Goal: Information Seeking & Learning: Compare options

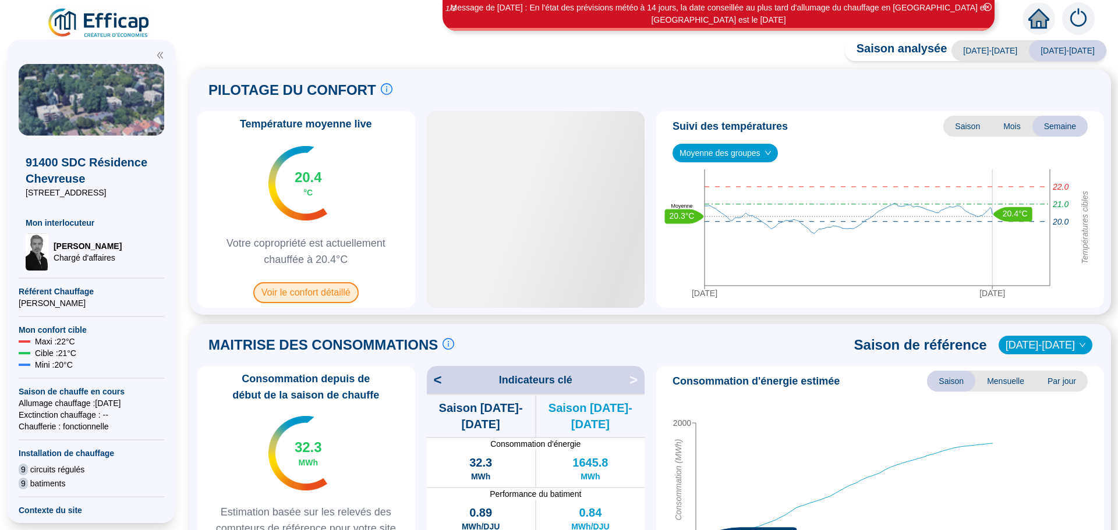
click at [309, 295] on span "Voir le confort détaillé" at bounding box center [305, 292] width 105 height 21
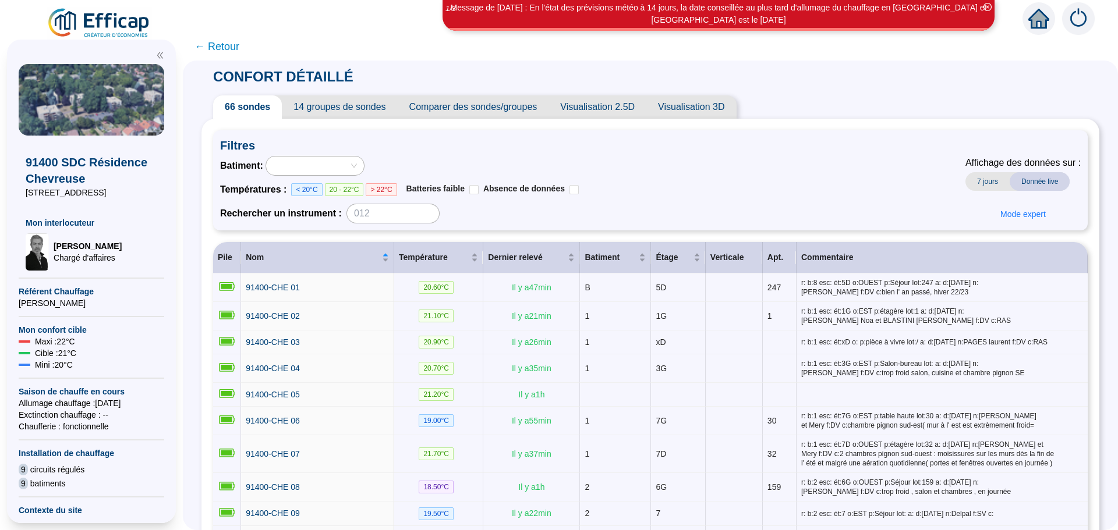
click at [520, 110] on span "Comparer des sondes/groupes" at bounding box center [473, 106] width 151 height 23
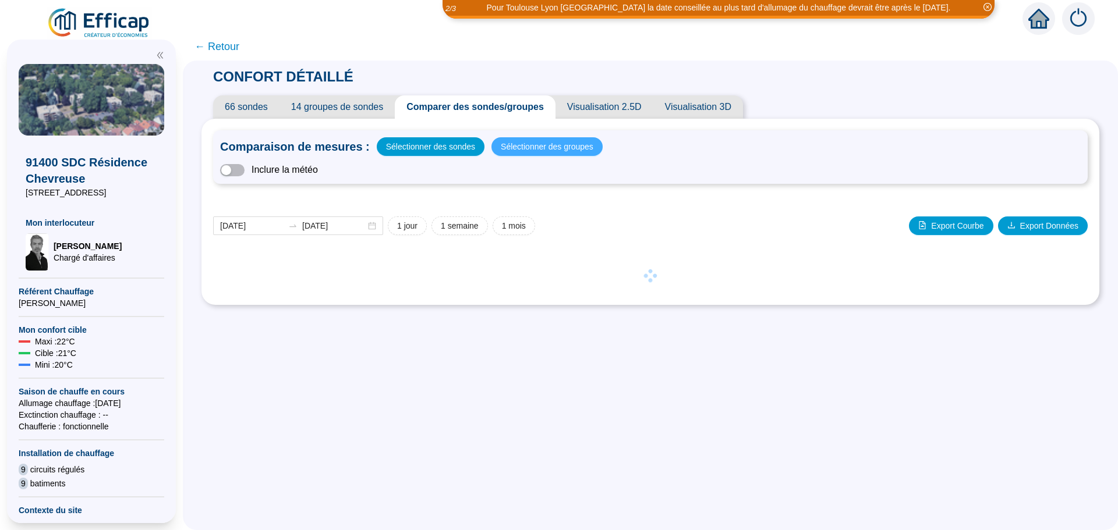
click at [532, 150] on span "Sélectionner des groupes" at bounding box center [547, 147] width 93 height 16
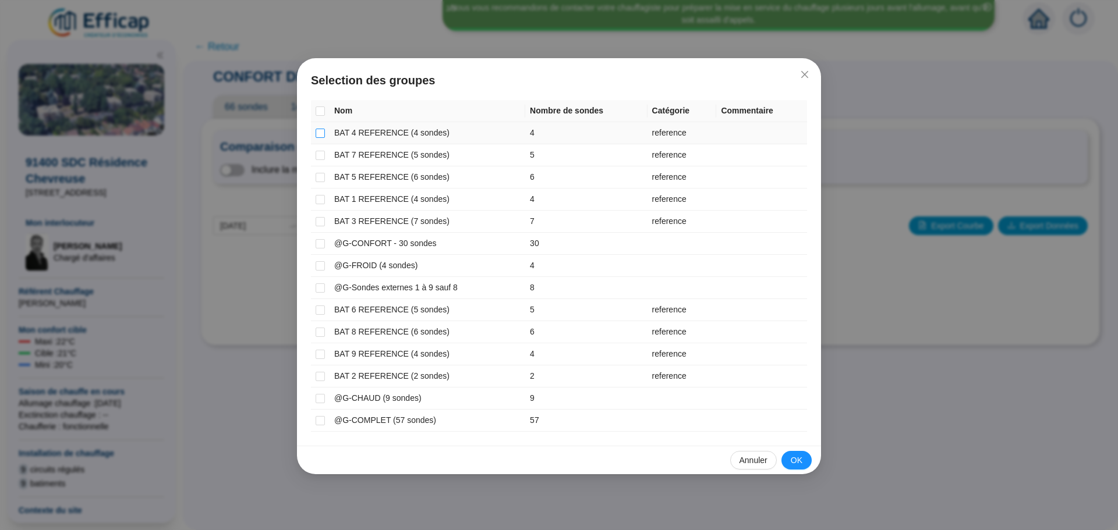
drag, startPoint x: 318, startPoint y: 133, endPoint x: 317, endPoint y: 141, distance: 8.8
click at [318, 134] on input "checkbox" at bounding box center [320, 133] width 9 height 9
checkbox input "true"
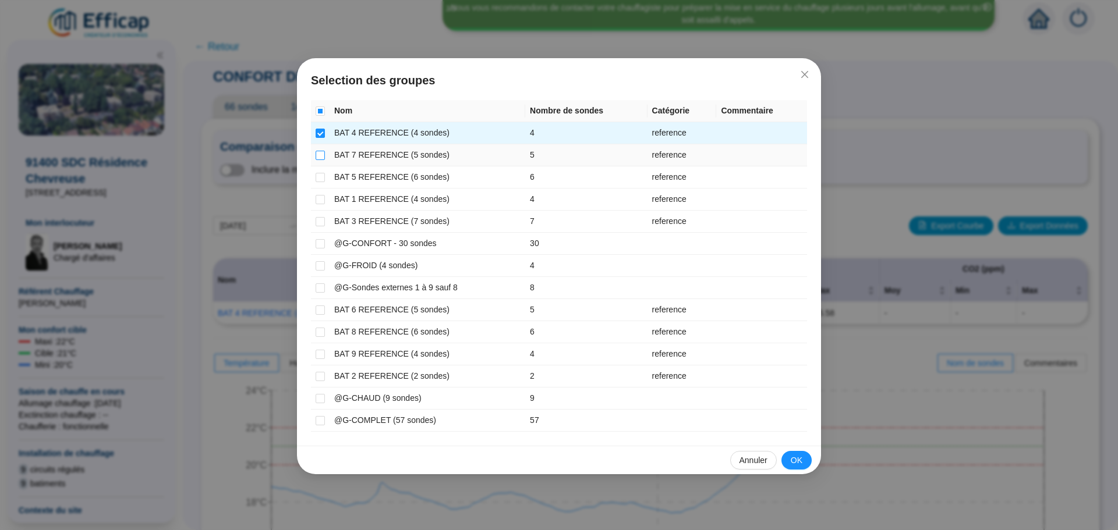
click at [321, 157] on input "checkbox" at bounding box center [320, 155] width 9 height 9
checkbox input "true"
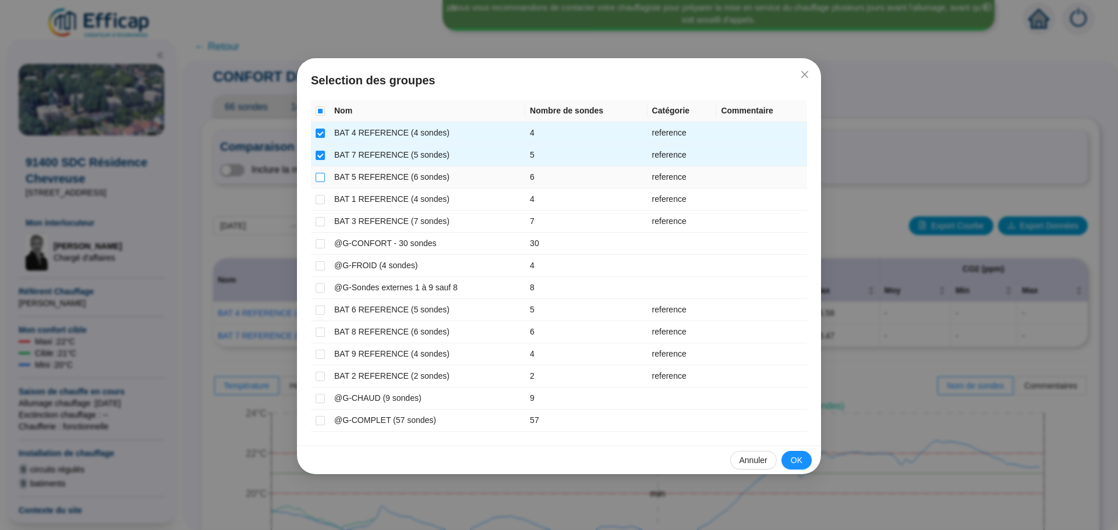
click at [321, 178] on input "checkbox" at bounding box center [320, 177] width 9 height 9
checkbox input "true"
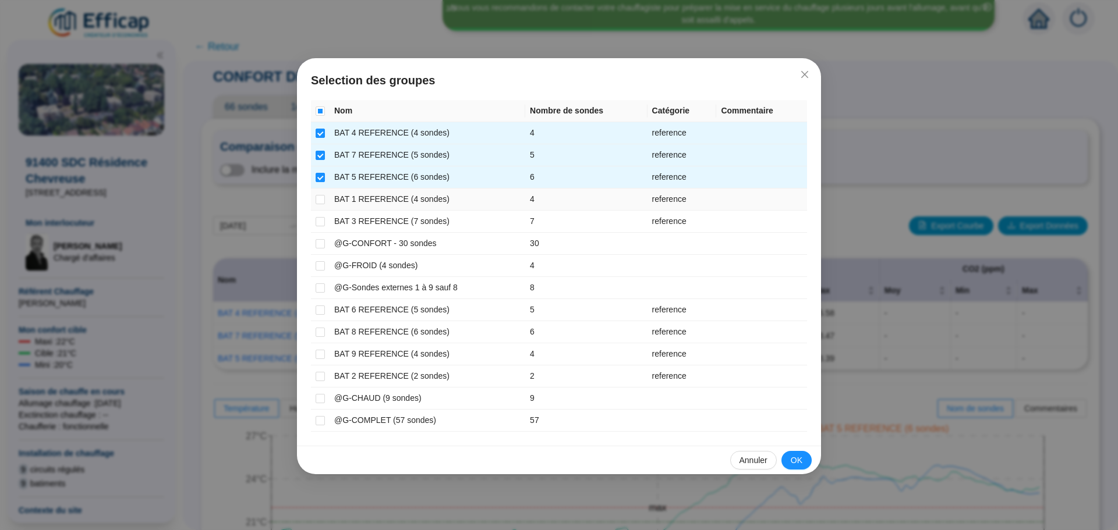
click at [325, 201] on td at bounding box center [320, 200] width 19 height 22
drag, startPoint x: 319, startPoint y: 195, endPoint x: 320, endPoint y: 205, distance: 9.9
click at [319, 196] on input "checkbox" at bounding box center [320, 199] width 9 height 9
checkbox input "true"
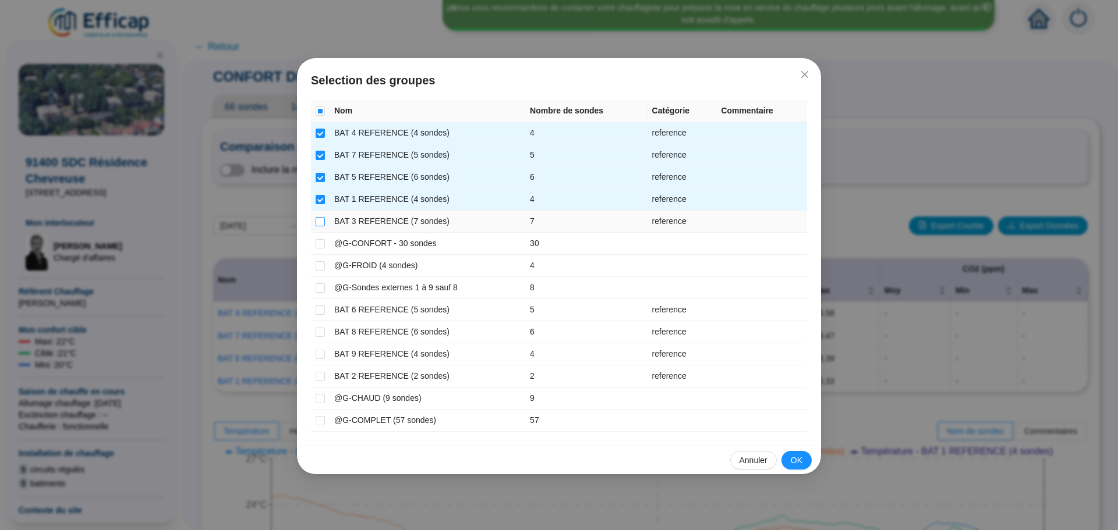
click at [322, 221] on input "checkbox" at bounding box center [320, 221] width 9 height 9
checkbox input "true"
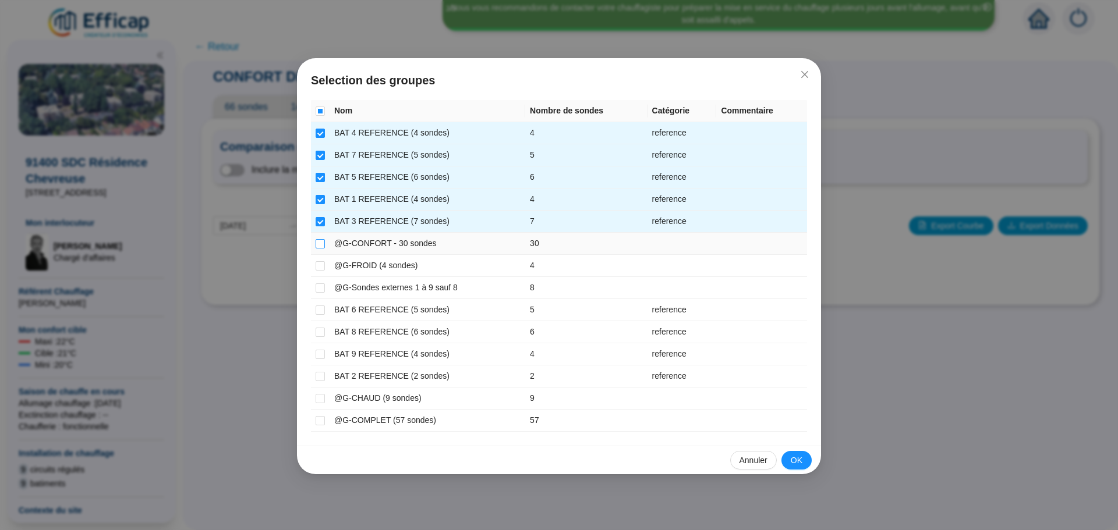
click at [321, 247] on input "checkbox" at bounding box center [320, 243] width 9 height 9
checkbox input "true"
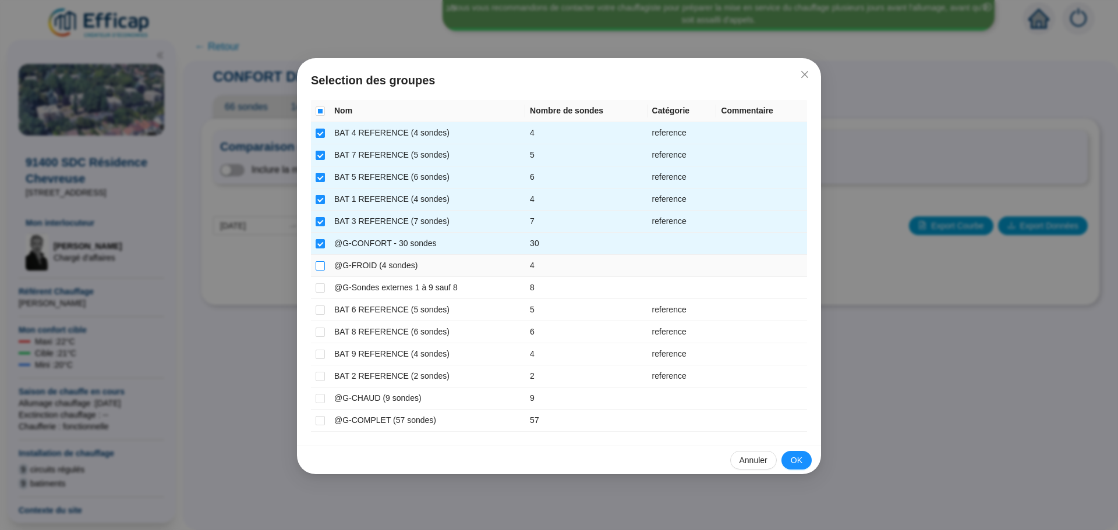
click at [322, 268] on input "checkbox" at bounding box center [320, 265] width 9 height 9
checkbox input "true"
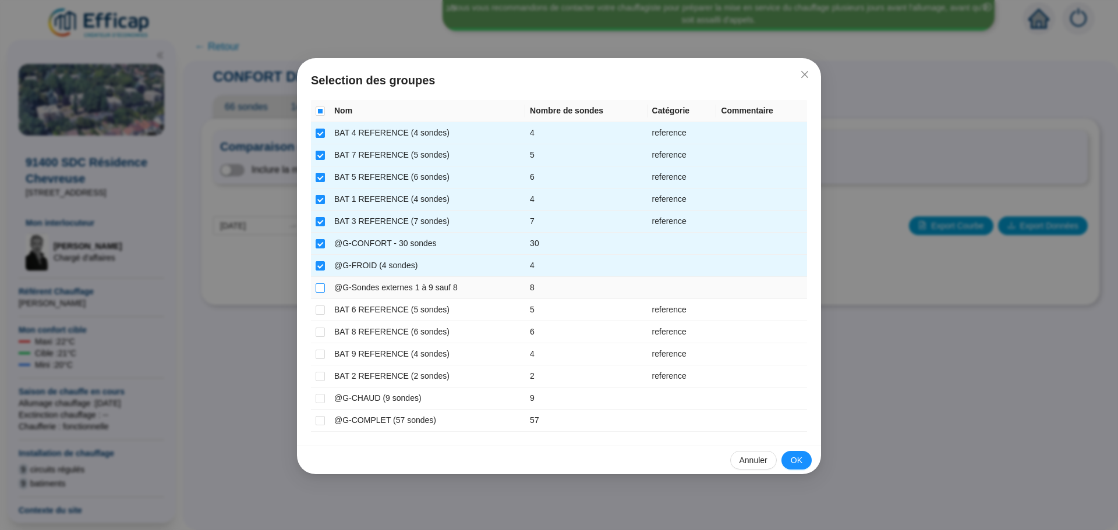
click at [319, 291] on input "checkbox" at bounding box center [320, 288] width 9 height 9
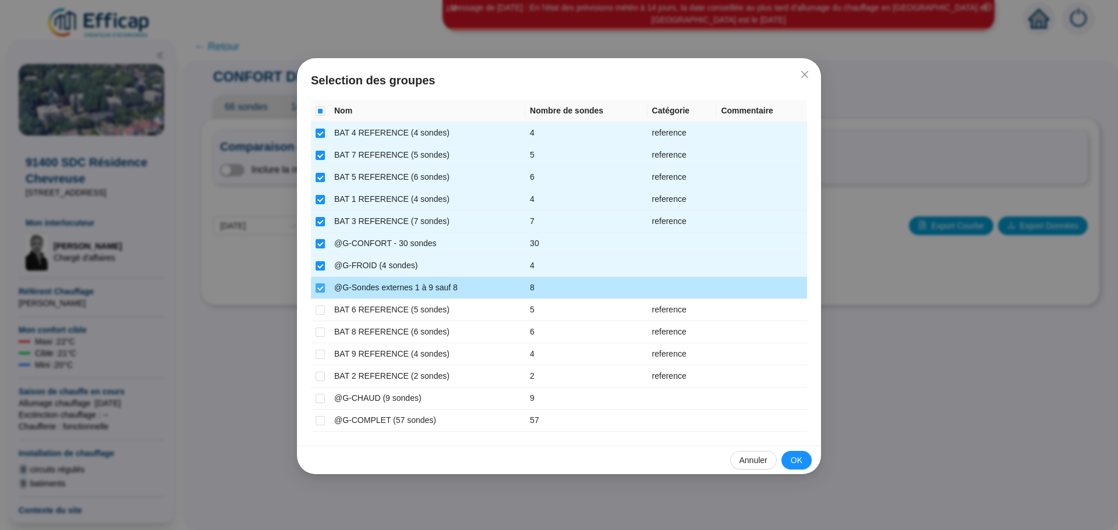
click at [323, 285] on input "checkbox" at bounding box center [320, 288] width 9 height 9
checkbox input "false"
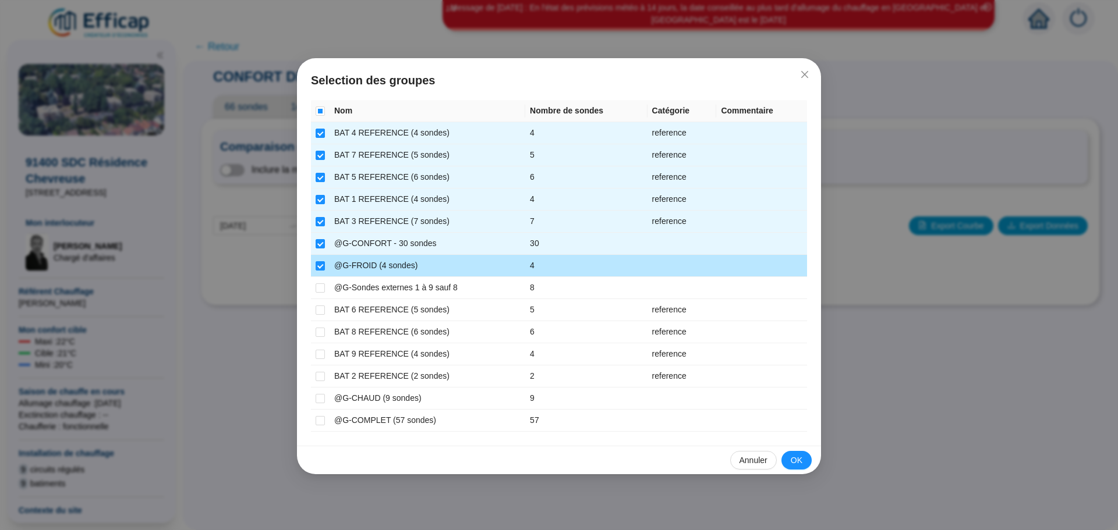
drag, startPoint x: 320, startPoint y: 266, endPoint x: 321, endPoint y: 237, distance: 29.2
click at [320, 265] on input "checkbox" at bounding box center [320, 265] width 9 height 9
checkbox input "false"
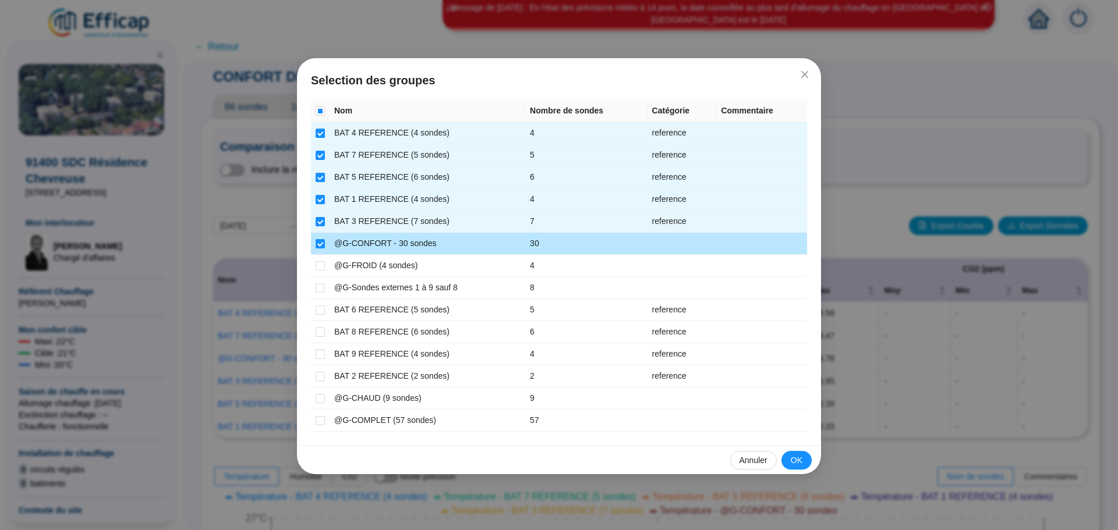
click at [321, 237] on td at bounding box center [320, 244] width 19 height 22
click at [321, 245] on input "checkbox" at bounding box center [320, 243] width 9 height 9
checkbox input "false"
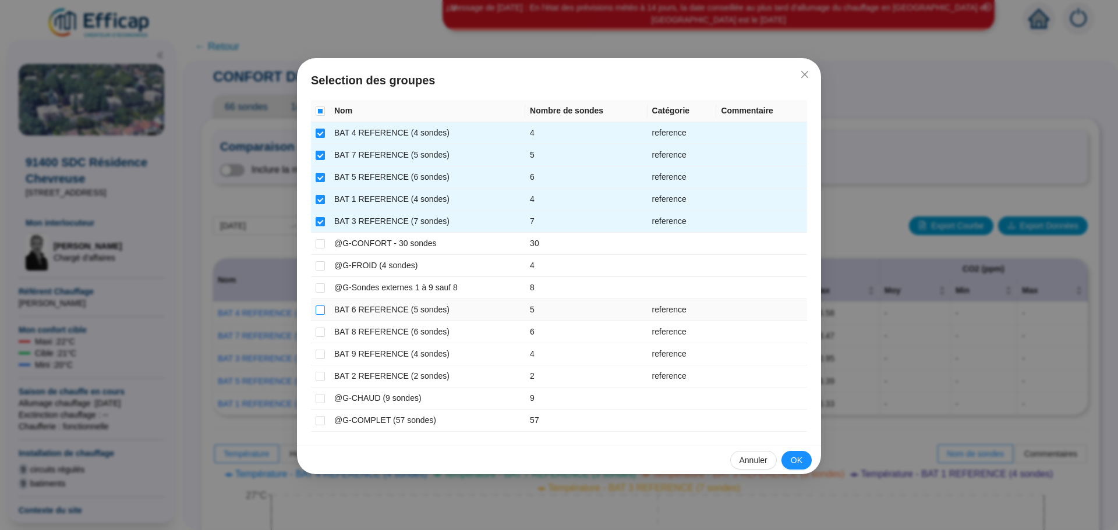
click at [324, 309] on input "checkbox" at bounding box center [320, 310] width 9 height 9
checkbox input "true"
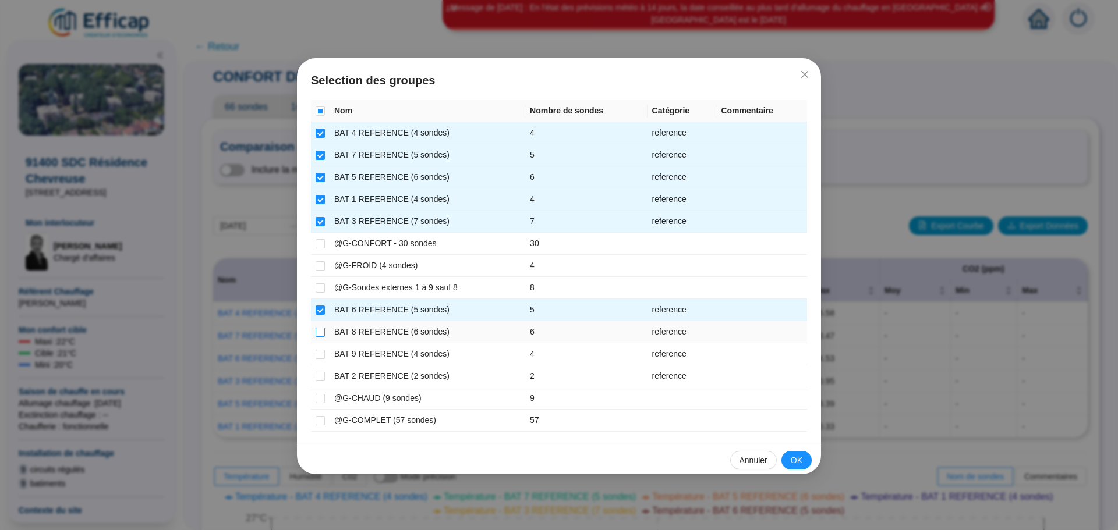
click at [322, 334] on input "checkbox" at bounding box center [320, 332] width 9 height 9
checkbox input "true"
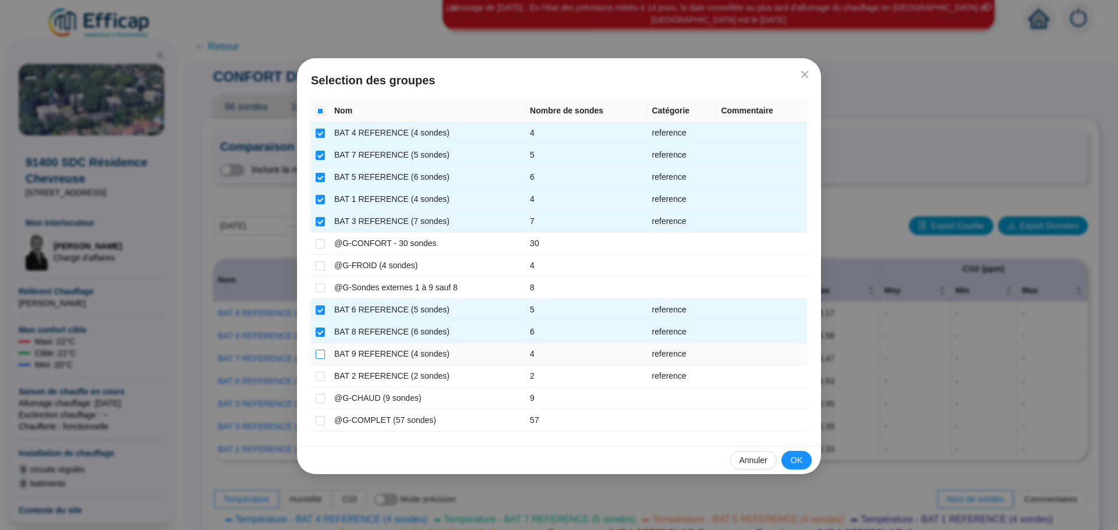
click at [321, 350] on input "checkbox" at bounding box center [320, 354] width 9 height 9
checkbox input "true"
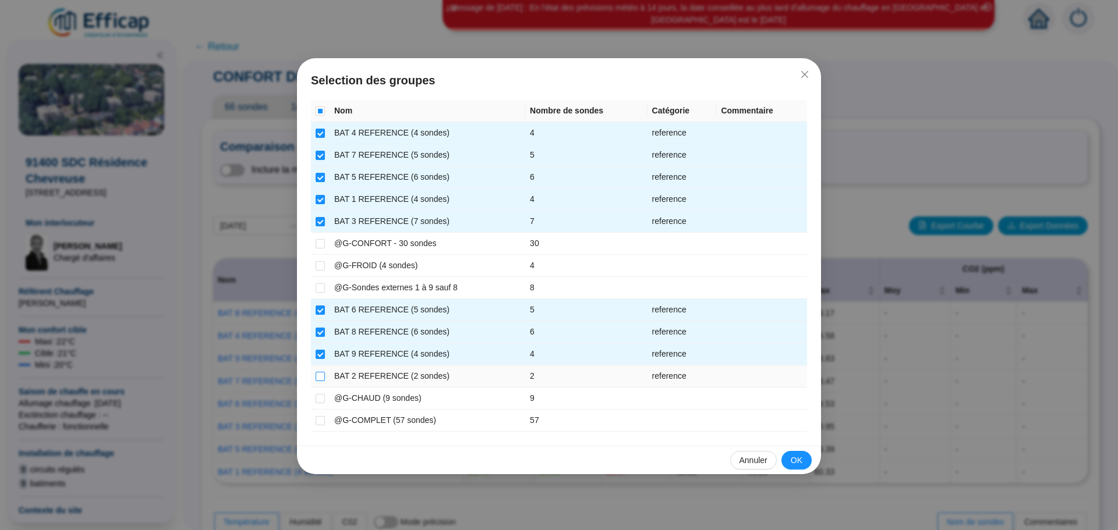
click at [319, 376] on input "checkbox" at bounding box center [320, 376] width 9 height 9
checkbox input "true"
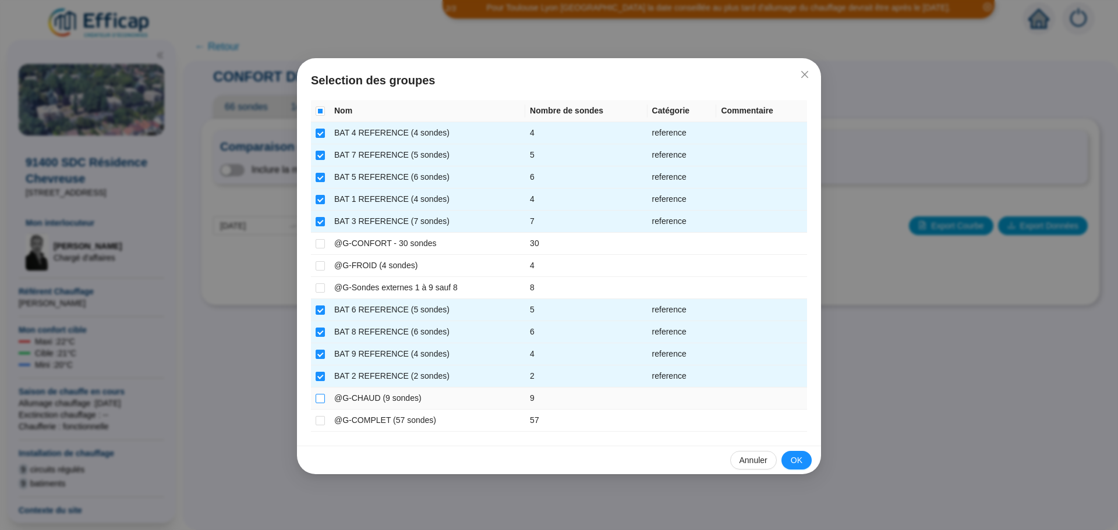
click at [320, 398] on input "checkbox" at bounding box center [320, 398] width 9 height 9
checkbox input "true"
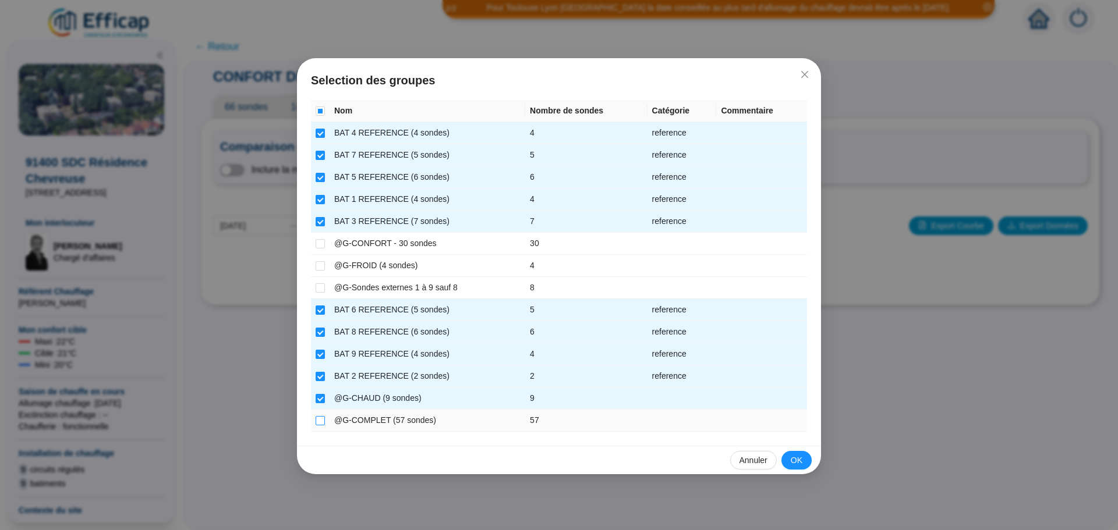
click at [318, 417] on input "checkbox" at bounding box center [320, 420] width 9 height 9
checkbox input "true"
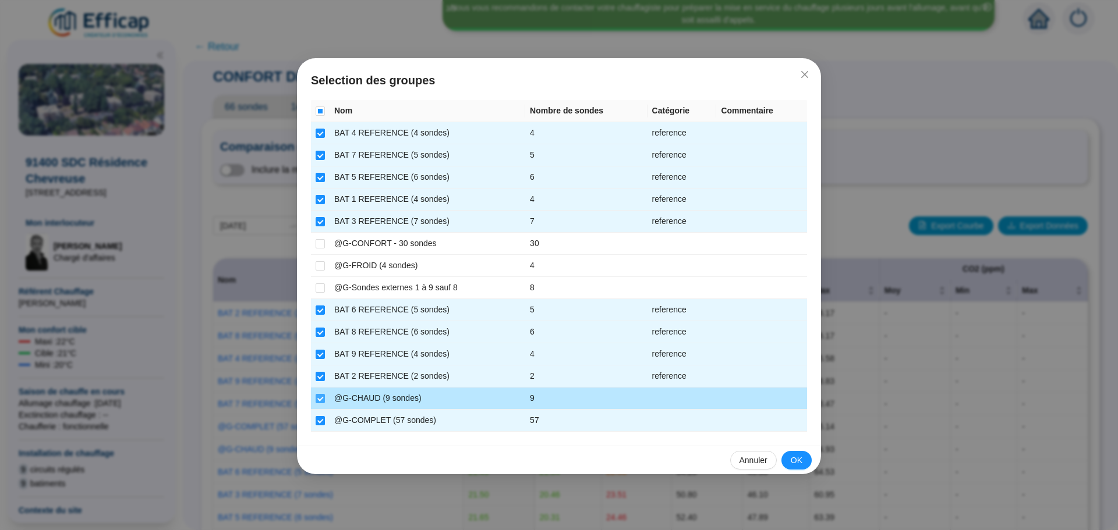
click at [322, 394] on input "checkbox" at bounding box center [320, 398] width 9 height 9
checkbox input "false"
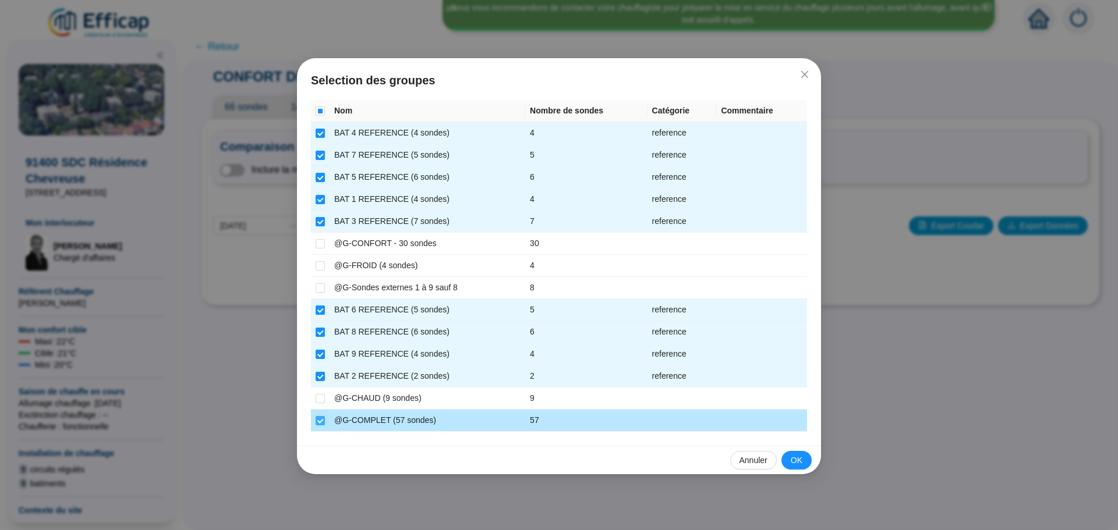
click at [317, 418] on input "checkbox" at bounding box center [320, 420] width 9 height 9
checkbox input "false"
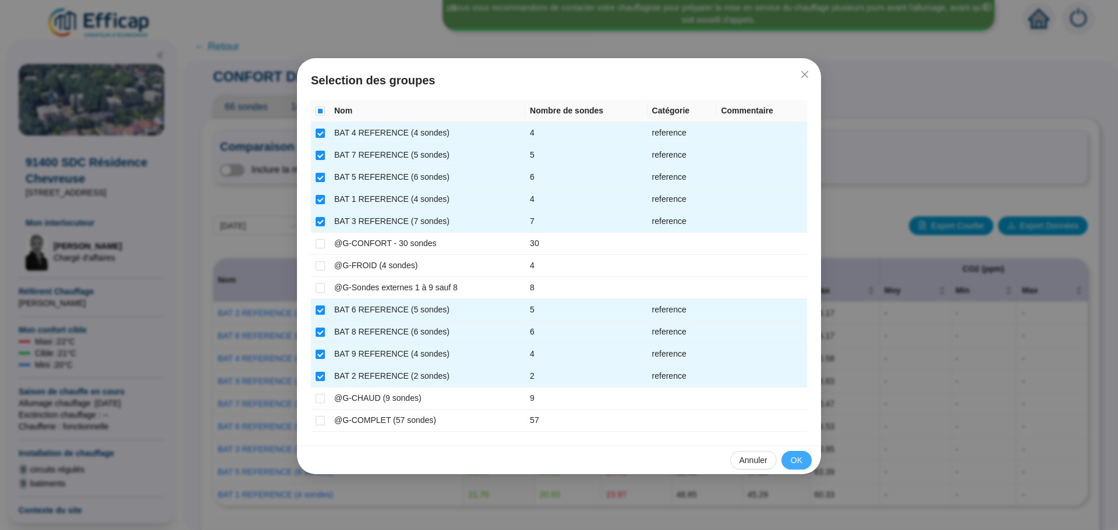
click at [805, 461] on button "OK" at bounding box center [796, 460] width 30 height 19
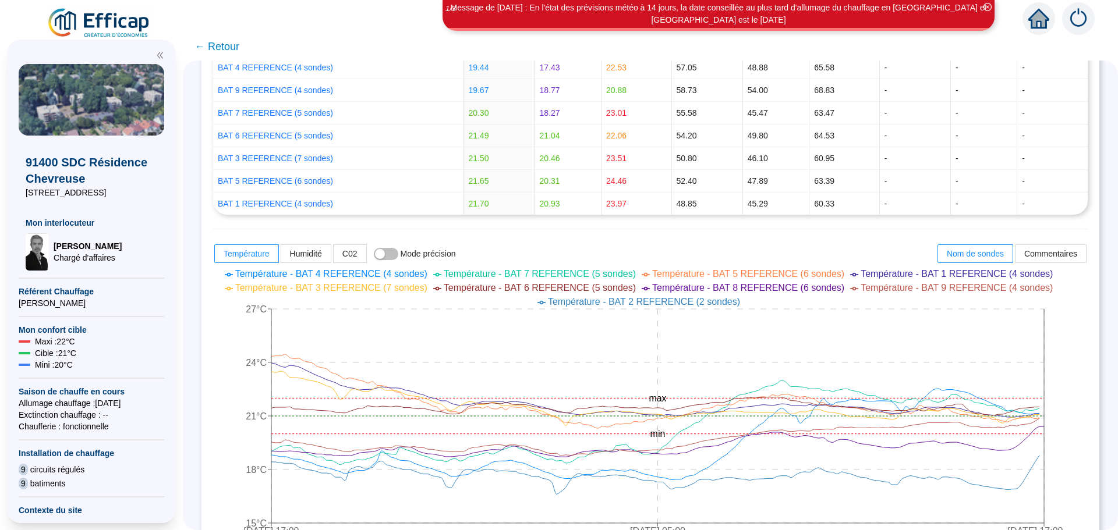
scroll to position [349, 0]
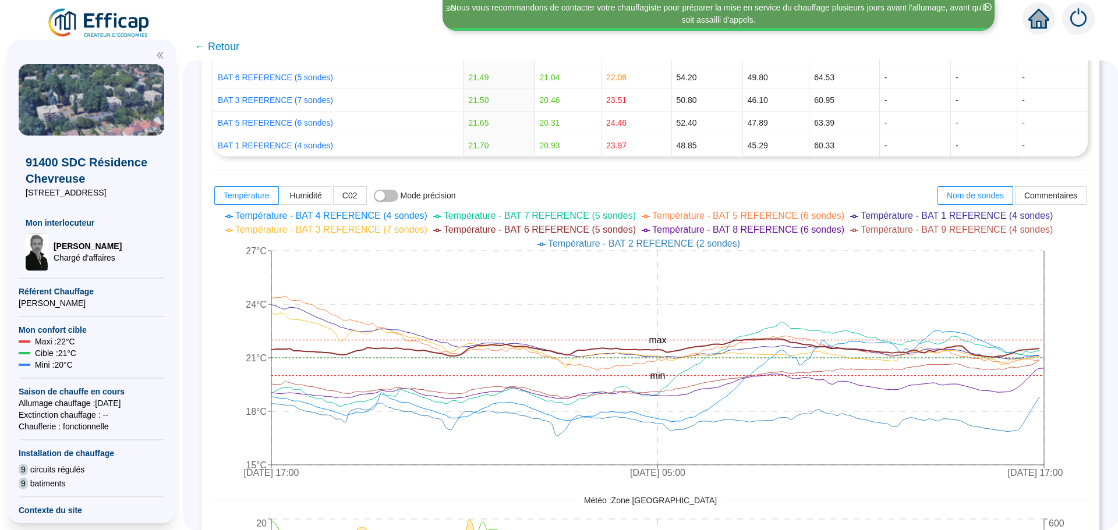
click at [238, 46] on span "← Retour" at bounding box center [216, 46] width 45 height 16
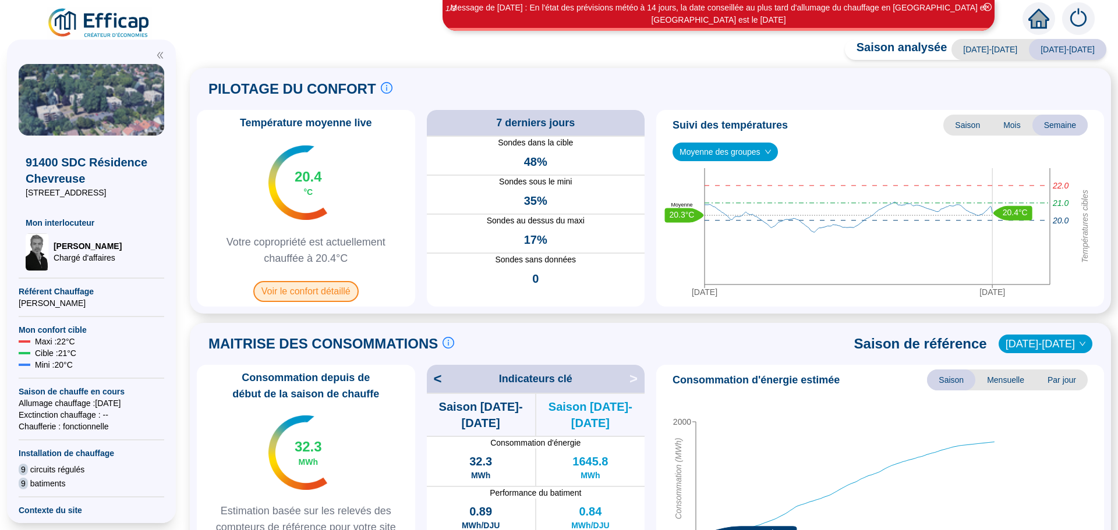
click at [314, 296] on span "Voir le confort détaillé" at bounding box center [305, 291] width 105 height 21
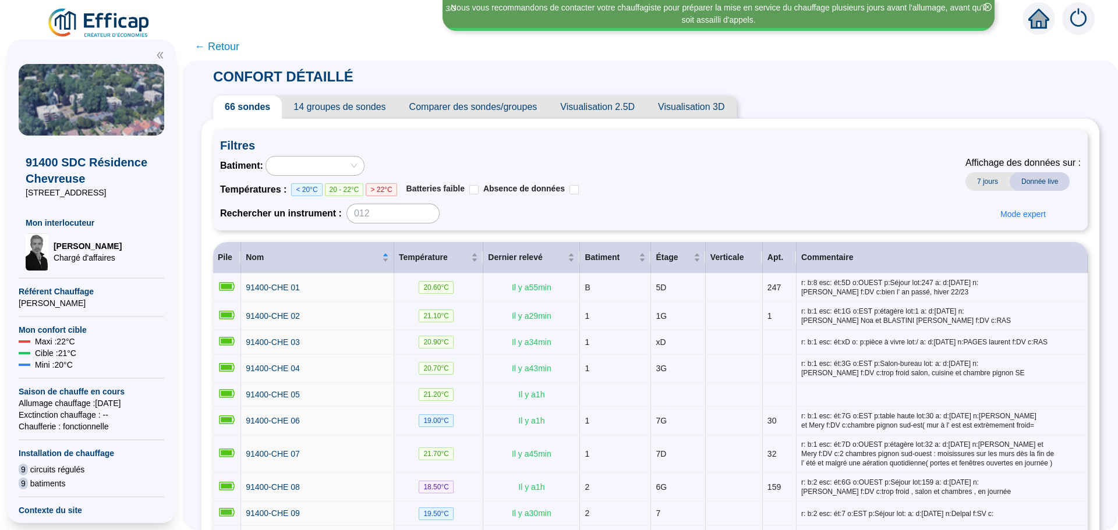
click at [506, 112] on span "Comparer des sondes/groupes" at bounding box center [473, 106] width 151 height 23
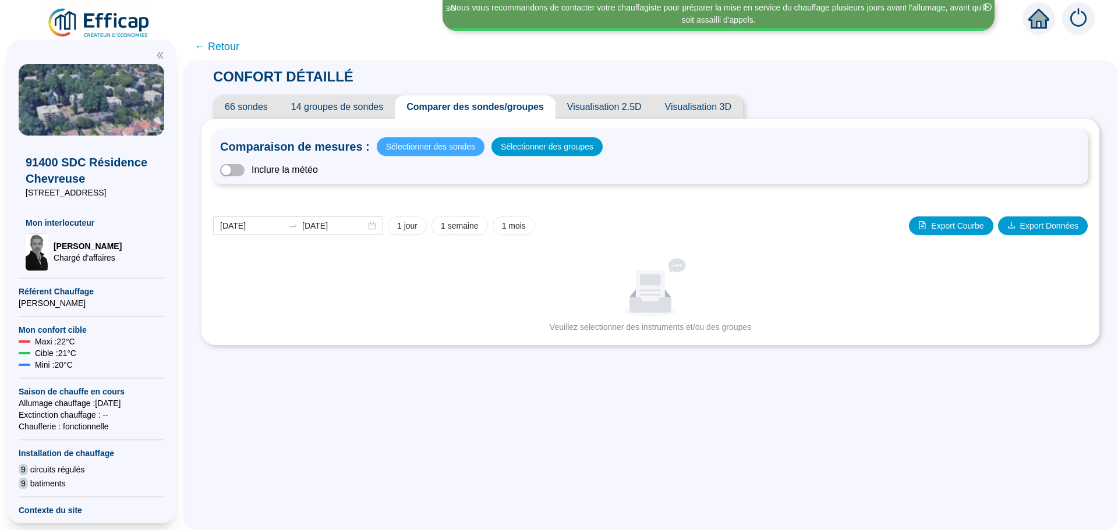
click at [434, 154] on span "Sélectionner des sondes" at bounding box center [430, 147] width 89 height 16
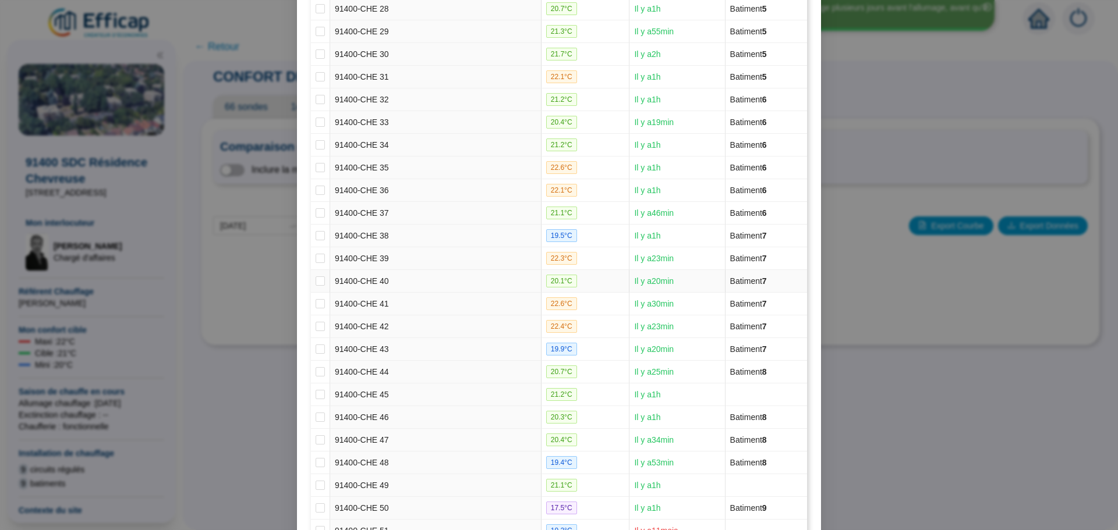
scroll to position [873, 0]
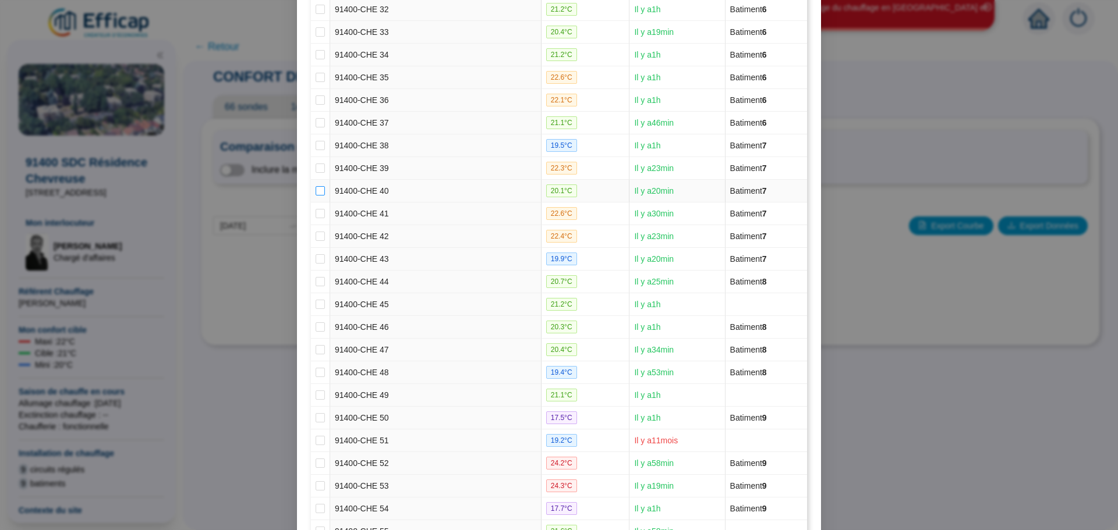
click at [318, 191] on input "checkbox" at bounding box center [320, 190] width 9 height 9
checkbox input "true"
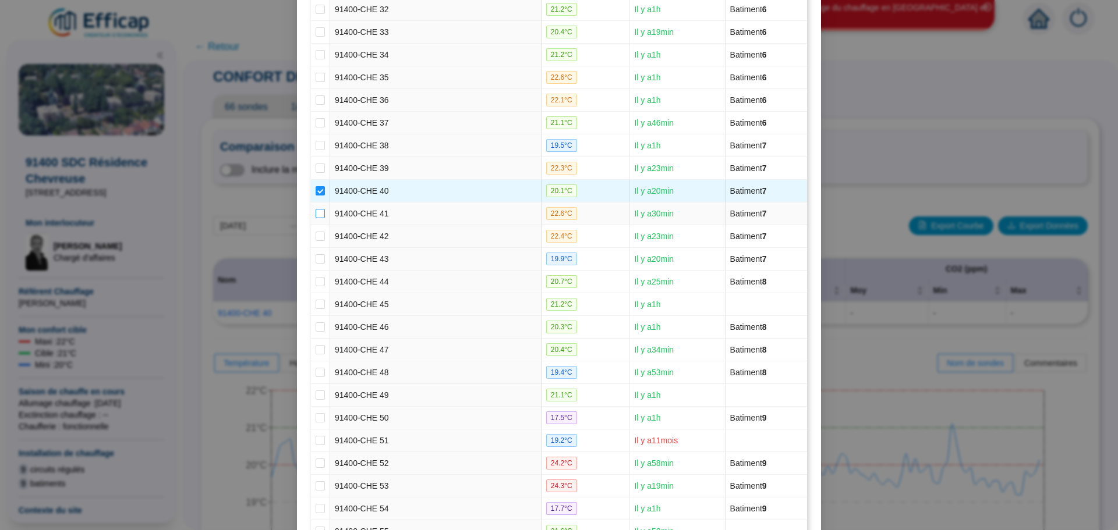
click at [316, 213] on input "checkbox" at bounding box center [320, 213] width 9 height 9
checkbox input "true"
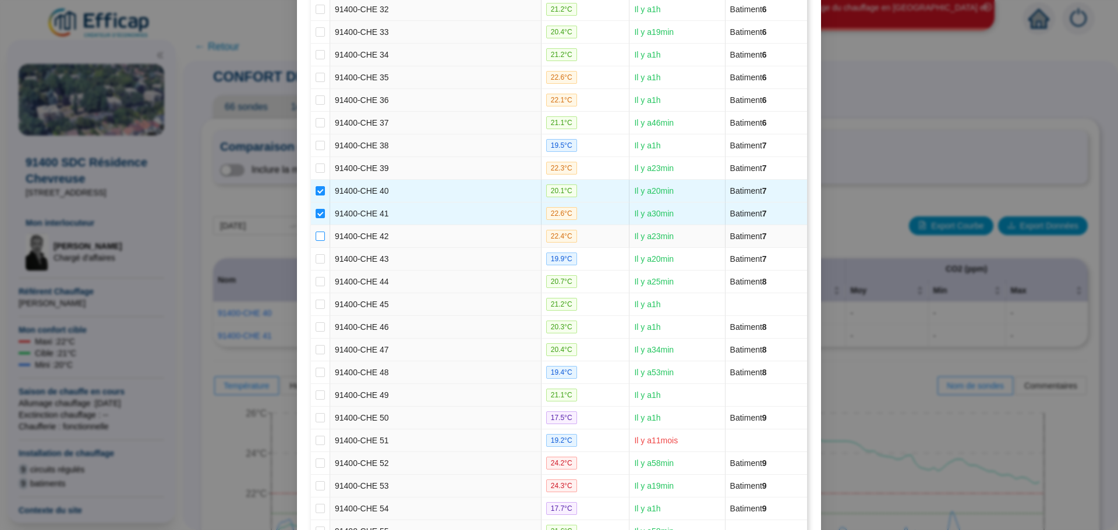
click at [316, 236] on input "checkbox" at bounding box center [320, 236] width 9 height 9
checkbox input "true"
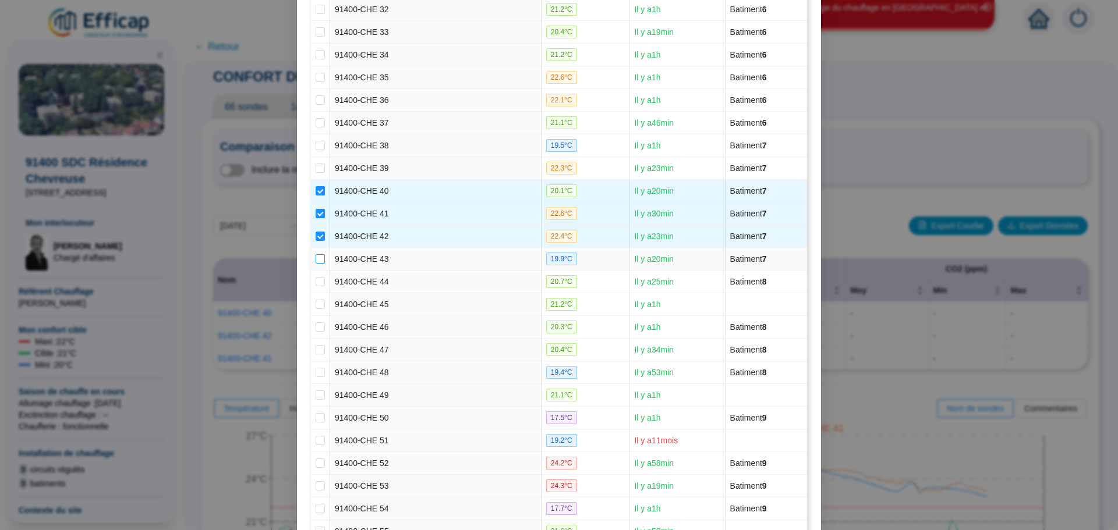
click at [316, 253] on label at bounding box center [320, 259] width 9 height 12
click at [316, 254] on input "checkbox" at bounding box center [320, 258] width 9 height 9
checkbox input "true"
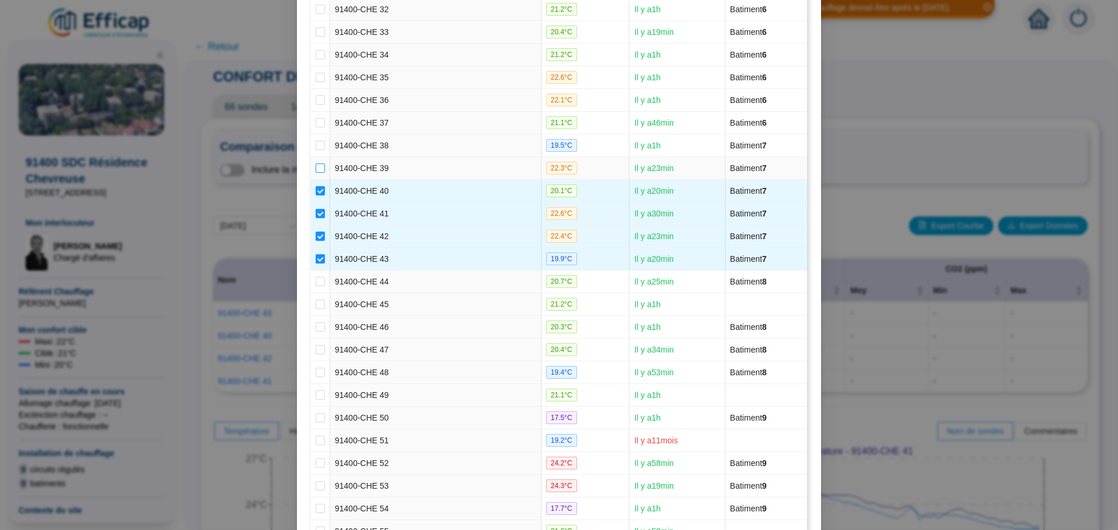
click at [316, 169] on input "checkbox" at bounding box center [320, 168] width 9 height 9
checkbox input "true"
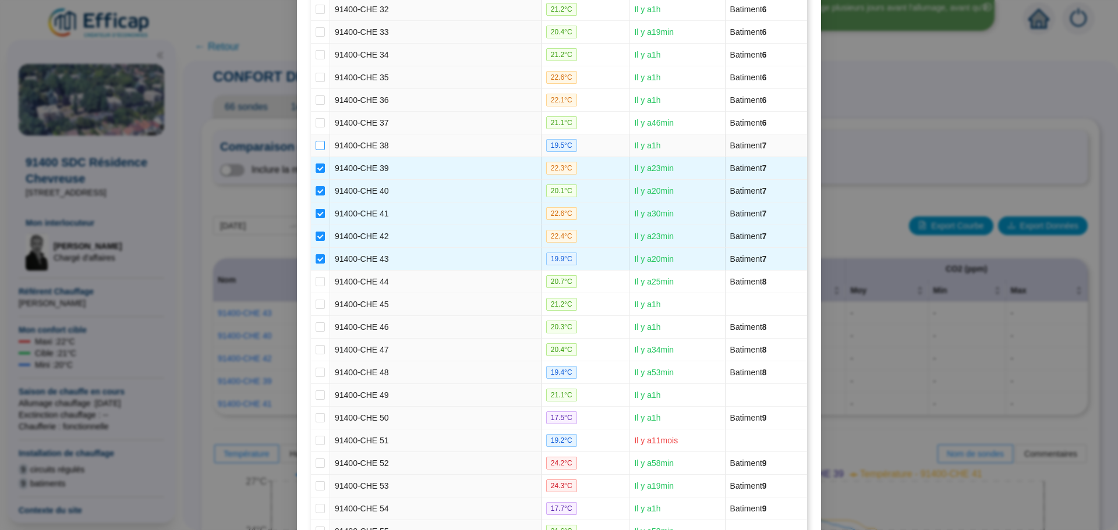
click at [317, 145] on input "checkbox" at bounding box center [320, 145] width 9 height 9
checkbox input "true"
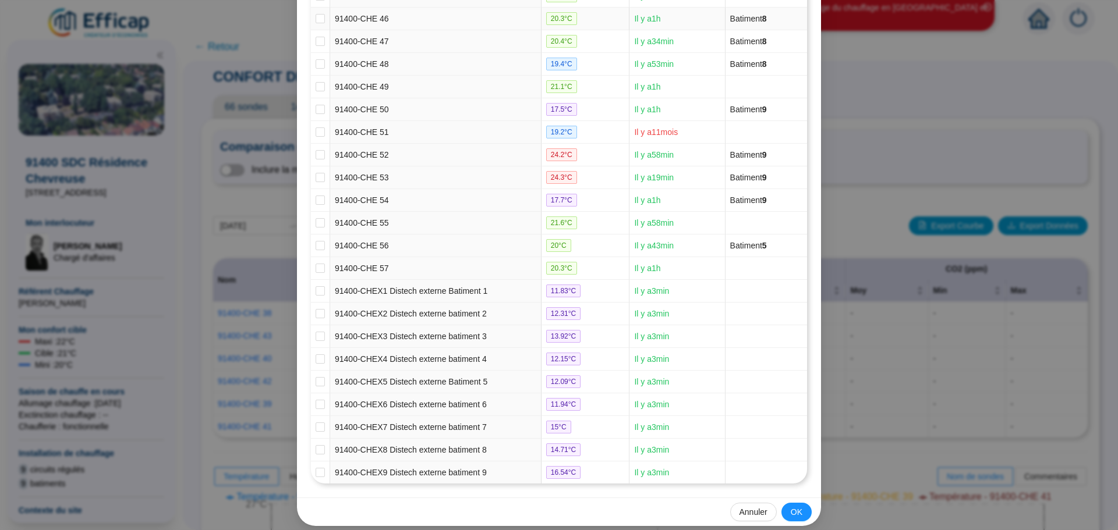
scroll to position [1192, 0]
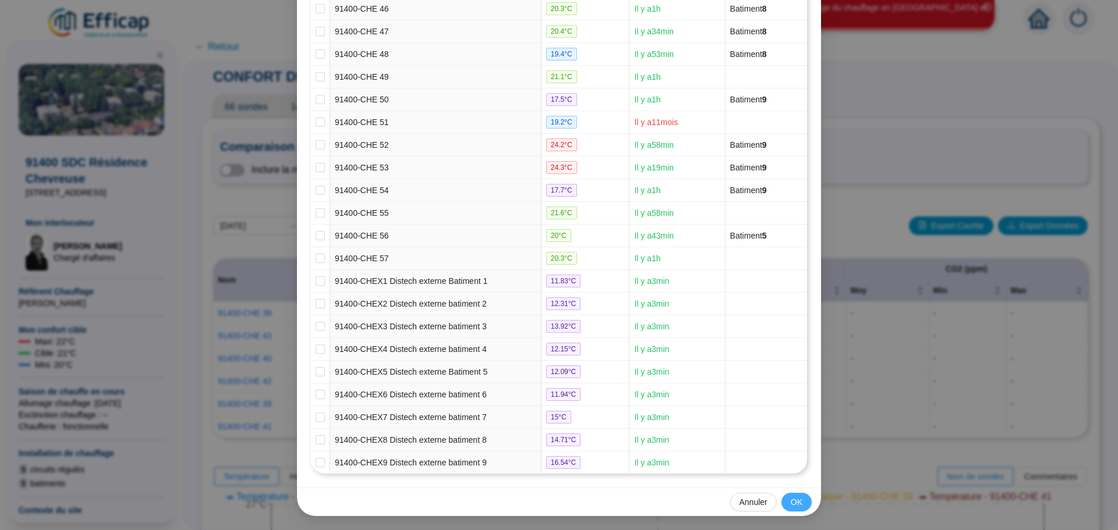
click at [800, 497] on button "OK" at bounding box center [796, 502] width 30 height 19
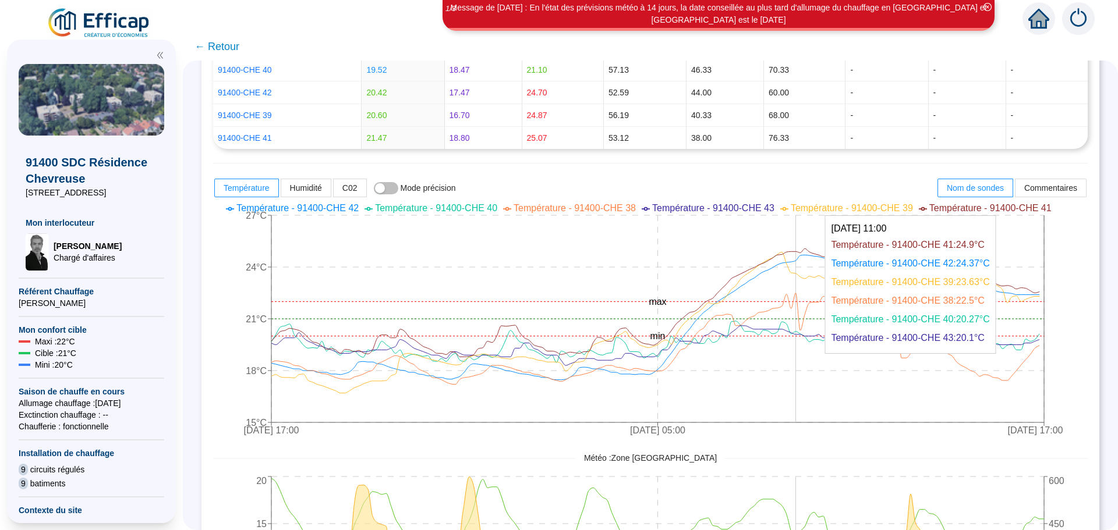
scroll to position [291, 0]
